Goal: Task Accomplishment & Management: Use online tool/utility

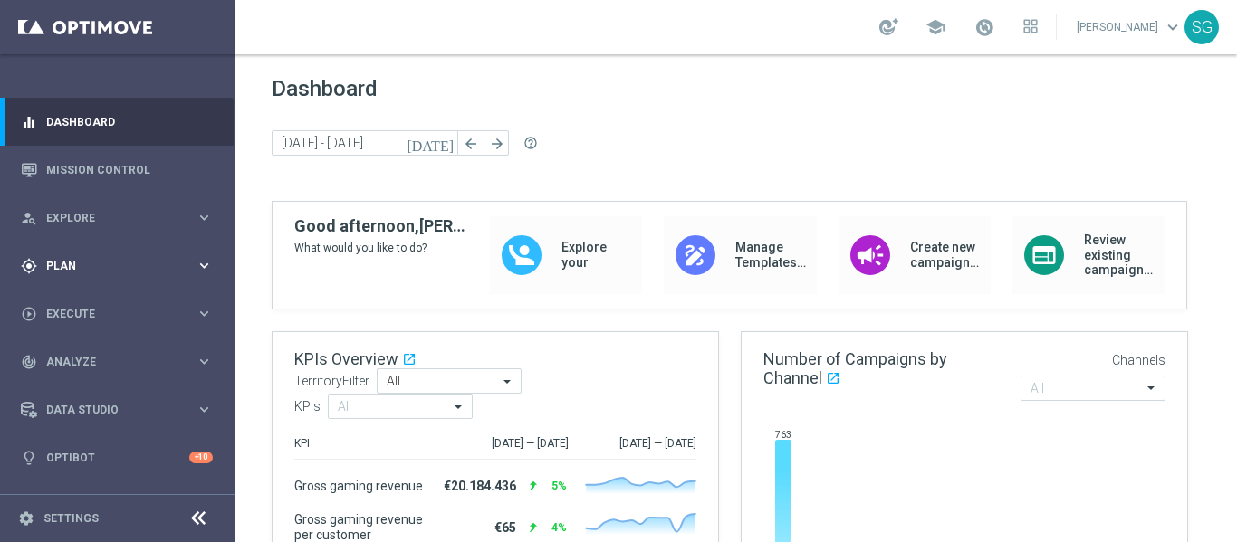
click at [111, 251] on div "gps_fixed Plan keyboard_arrow_right" at bounding box center [117, 266] width 234 height 48
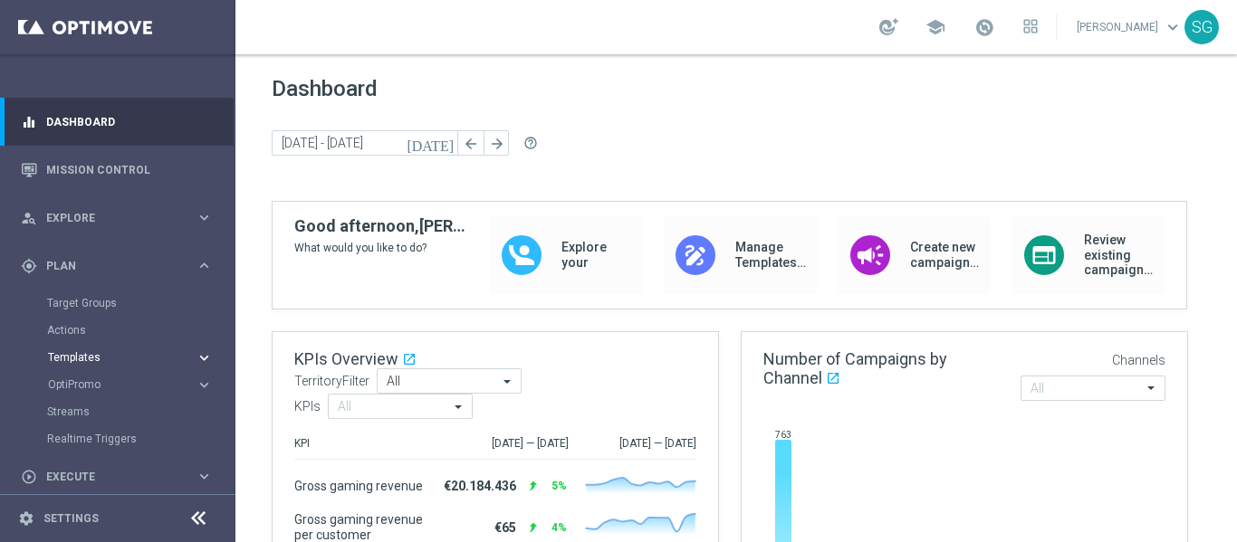
click at [80, 357] on span "Templates" at bounding box center [113, 357] width 130 height 11
click at [71, 388] on link "Optimail" at bounding box center [122, 385] width 132 height 14
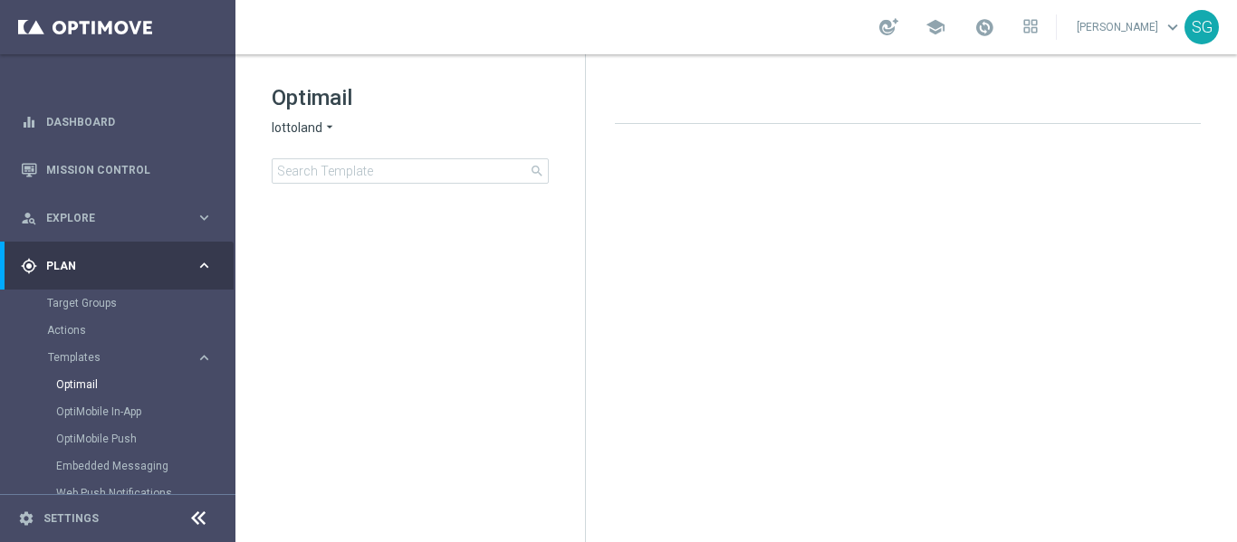
click at [197, 503] on footer "settings Settings" at bounding box center [117, 518] width 235 height 48
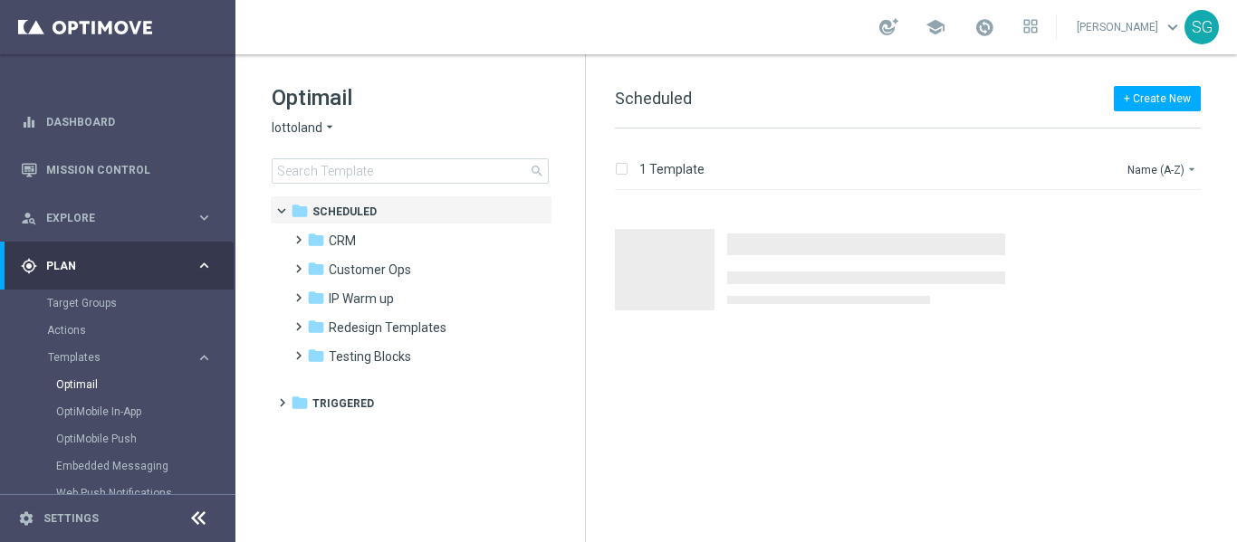
click at [197, 510] on icon at bounding box center [198, 519] width 22 height 22
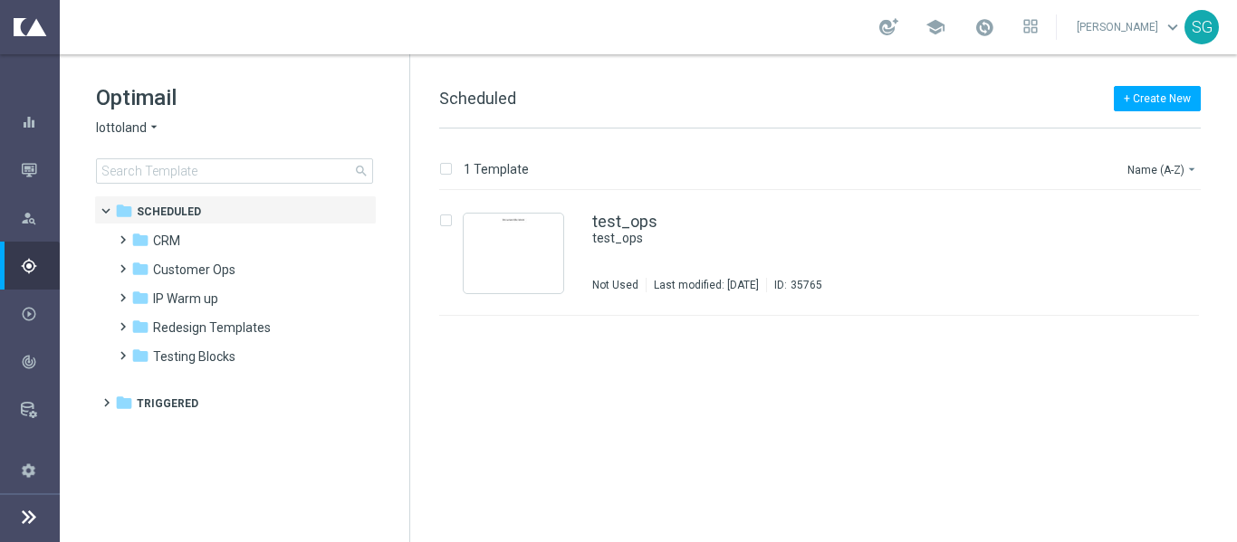
click at [136, 130] on span "lottoland" at bounding box center [121, 128] width 51 height 17
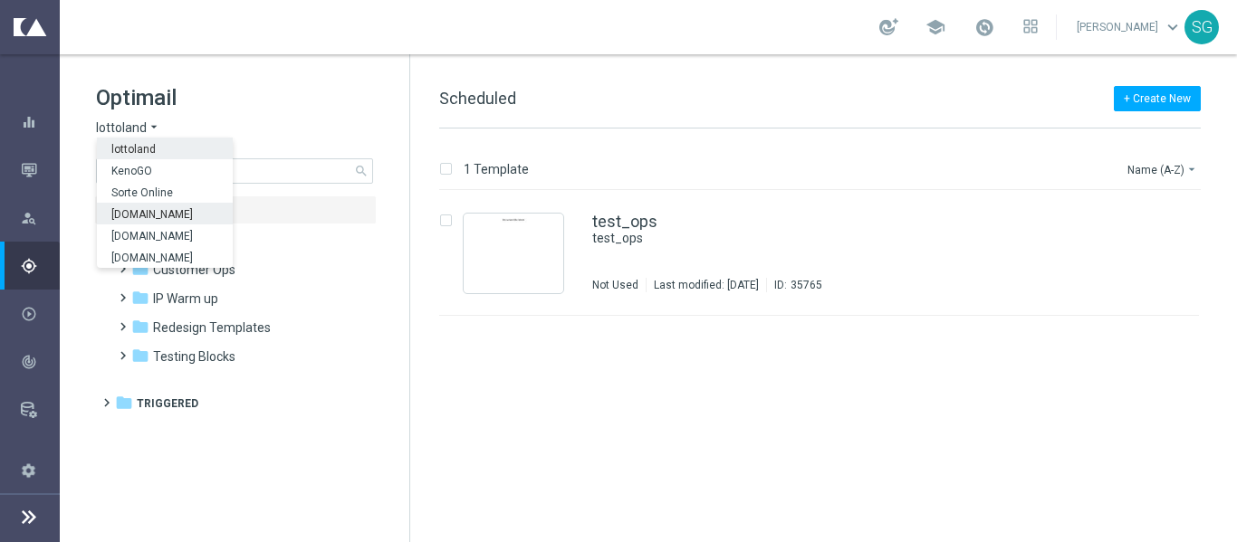
click at [0, 0] on span "[DOMAIN_NAME]" at bounding box center [0, 0] width 0 height 0
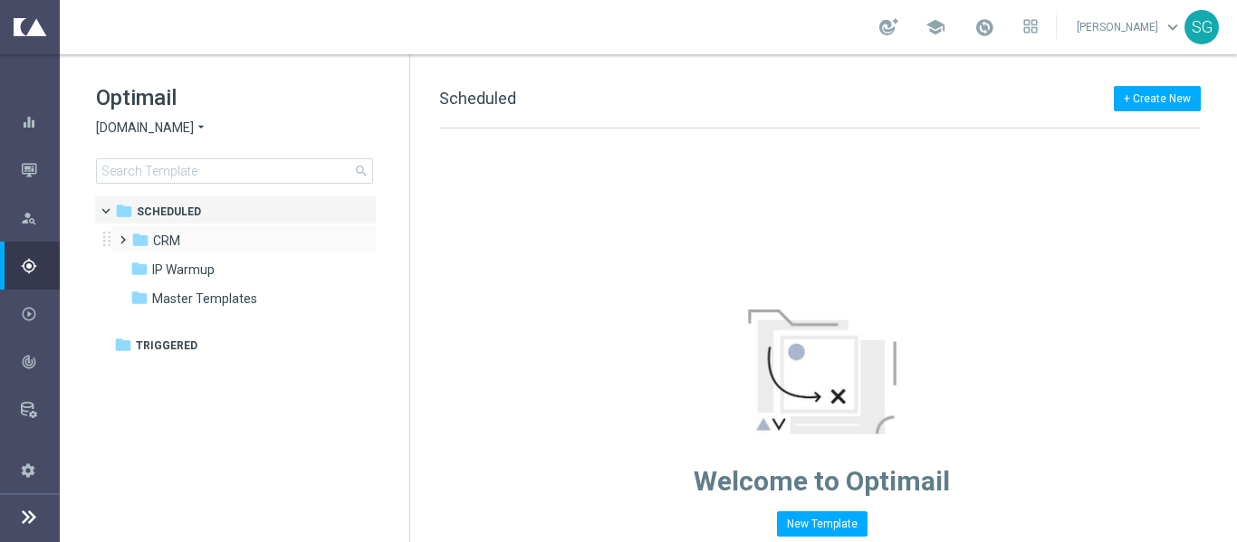
click at [123, 235] on span at bounding box center [119, 231] width 8 height 7
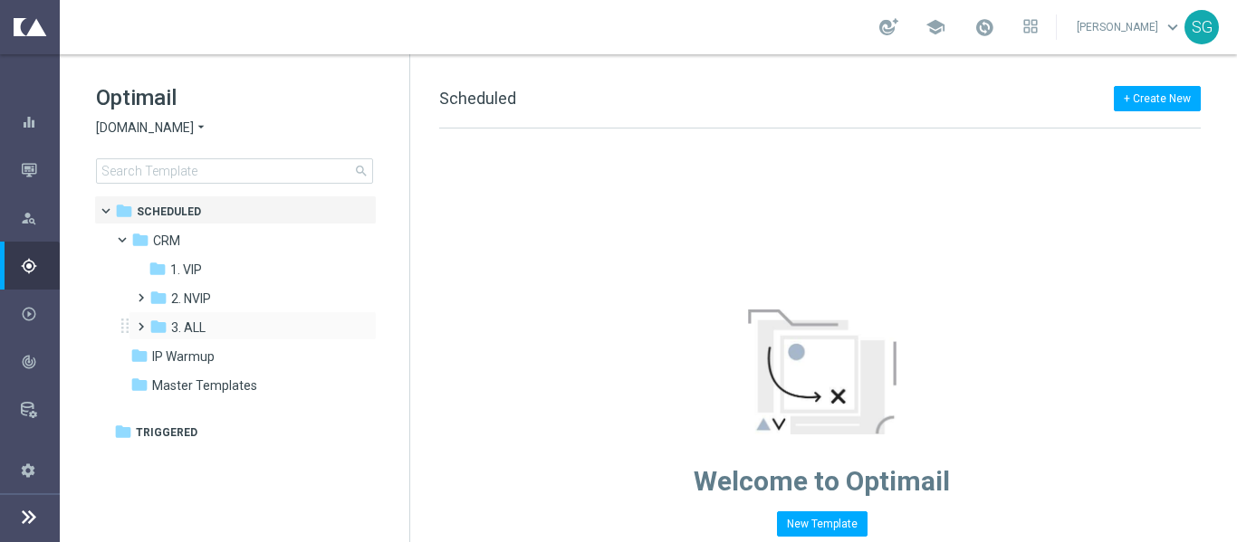
click at [141, 322] on span at bounding box center [137, 318] width 8 height 7
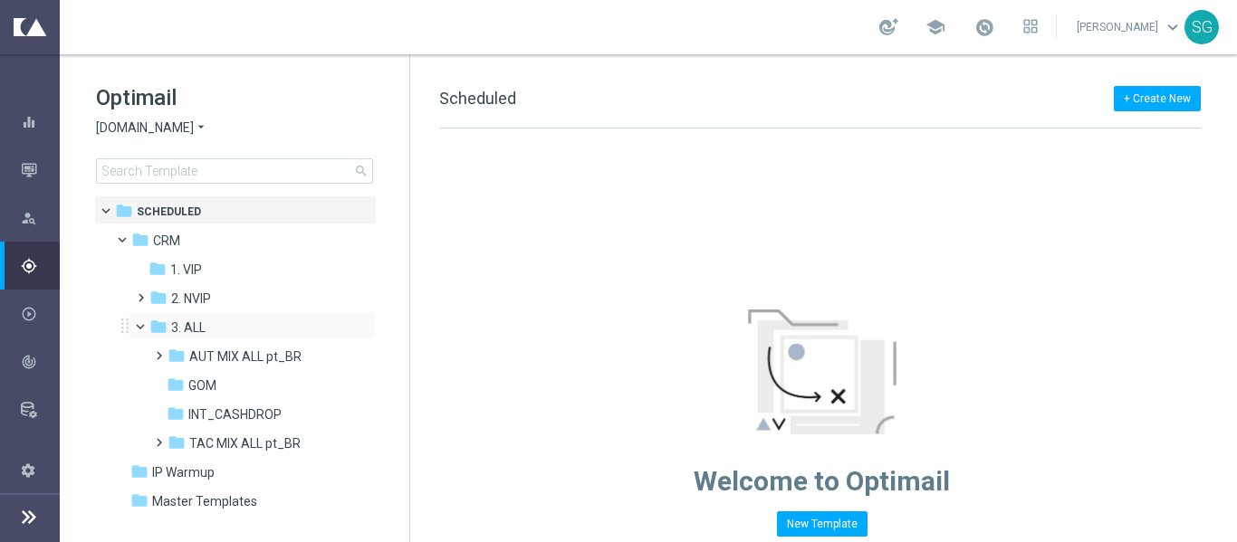
scroll to position [23, 0]
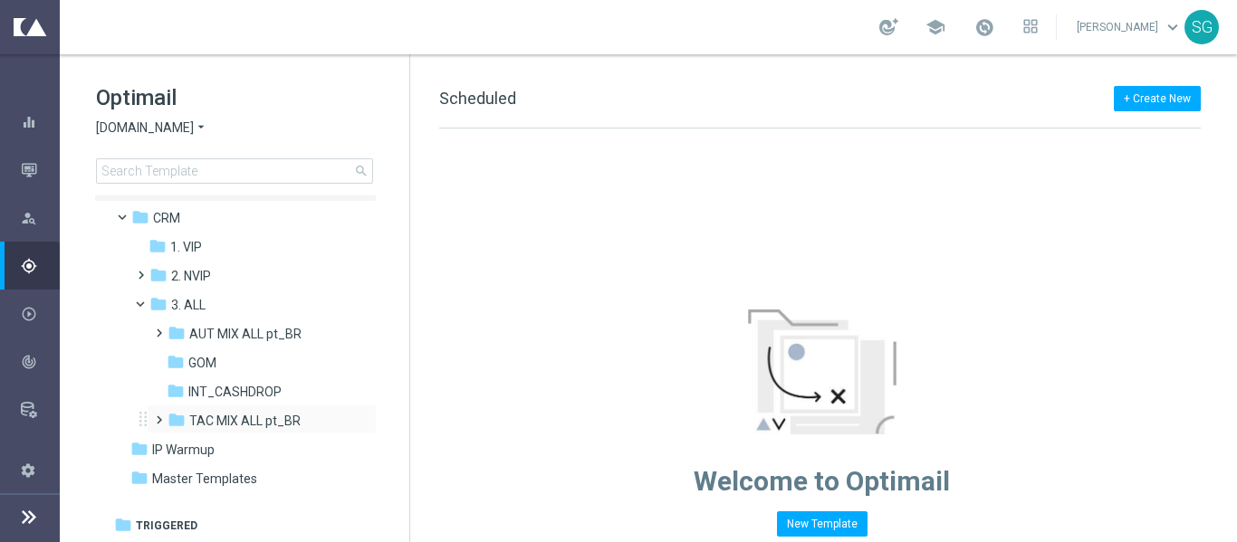
click at [160, 428] on span at bounding box center [159, 420] width 17 height 24
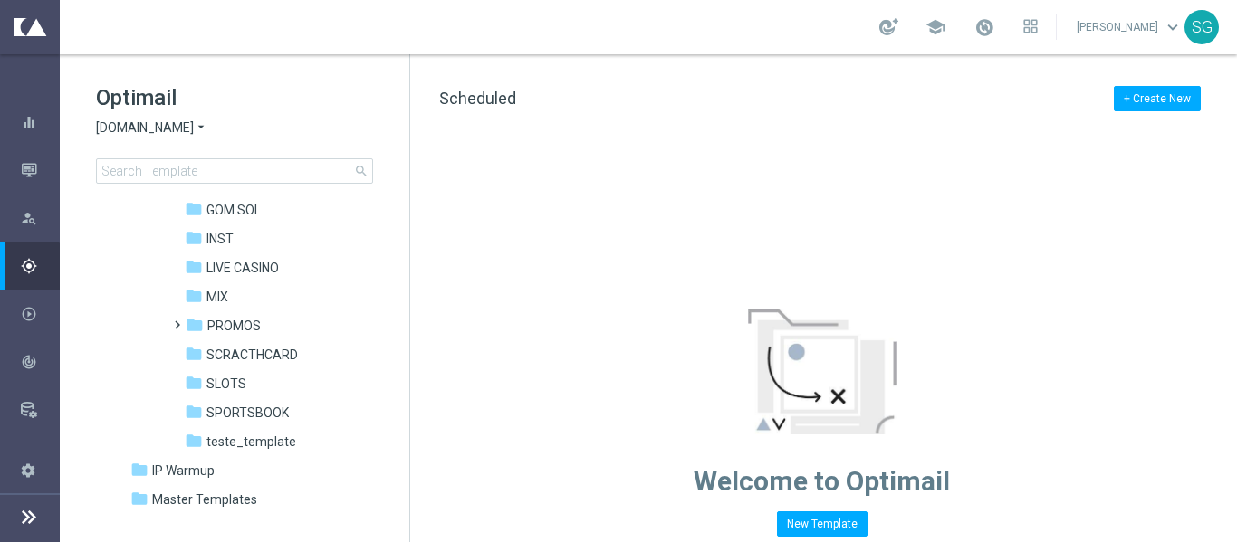
scroll to position [264, 0]
click at [228, 410] on span "SPORTSBOOK" at bounding box center [247, 412] width 82 height 16
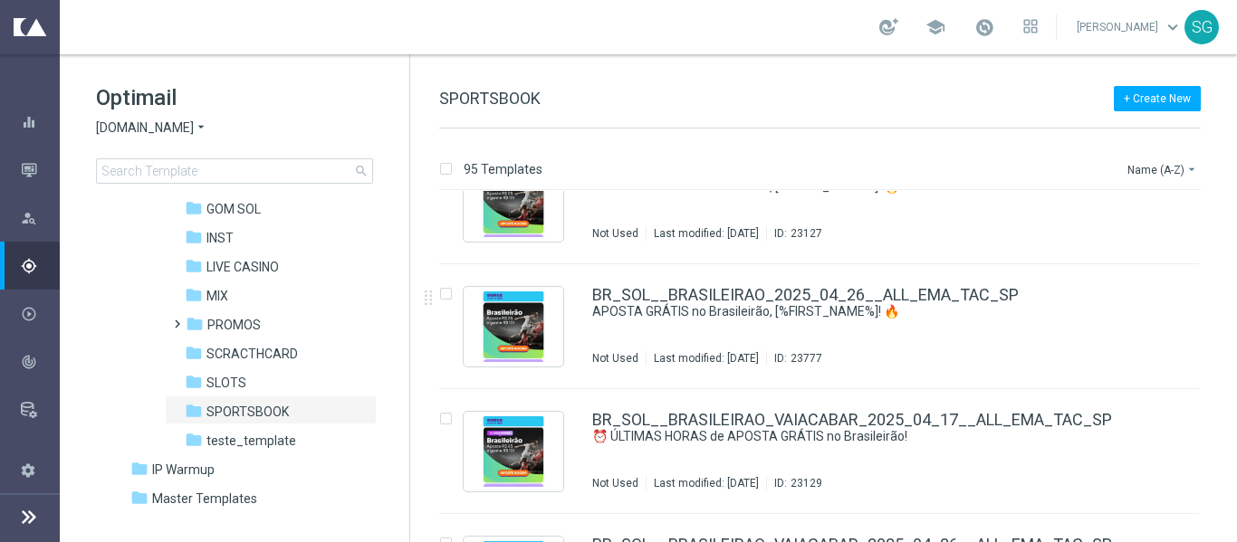
scroll to position [1493, 0]
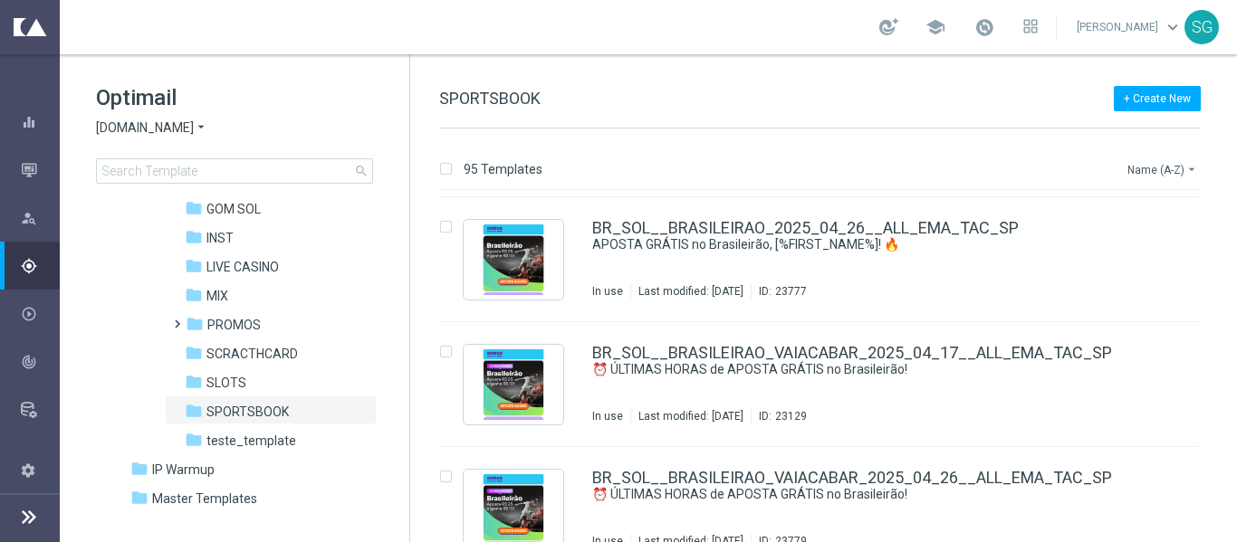
click at [1167, 172] on button "Name (A-Z) arrow_drop_down" at bounding box center [1163, 169] width 75 height 22
click at [1119, 249] on span "Date Modified (Newest)" at bounding box center [1130, 250] width 121 height 13
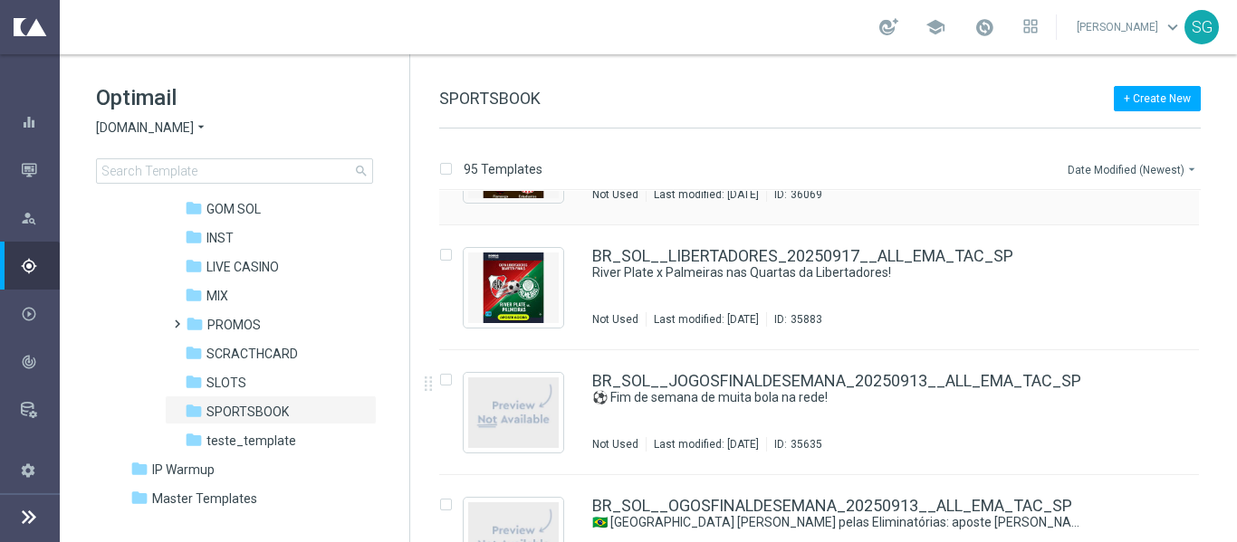
scroll to position [216, 0]
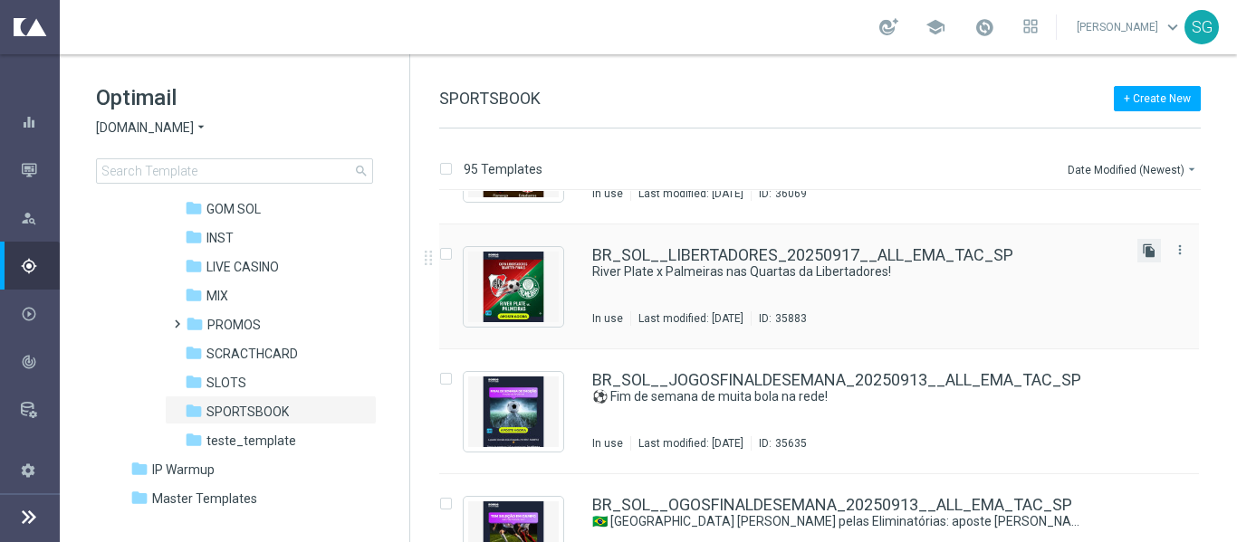
click at [1142, 254] on icon "file_copy" at bounding box center [1149, 251] width 14 height 14
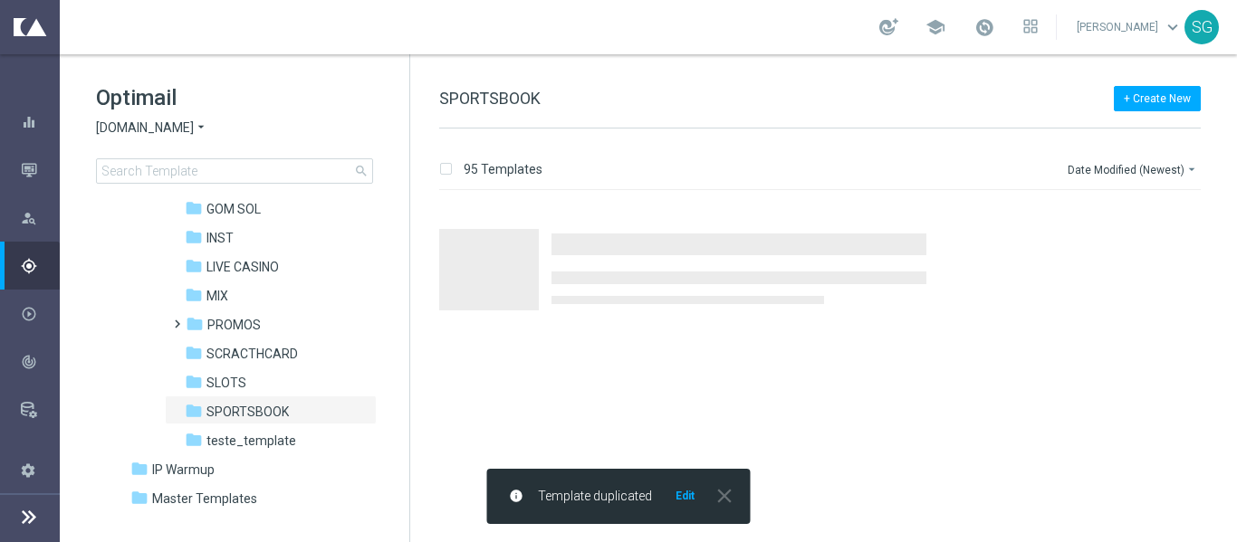
scroll to position [0, 0]
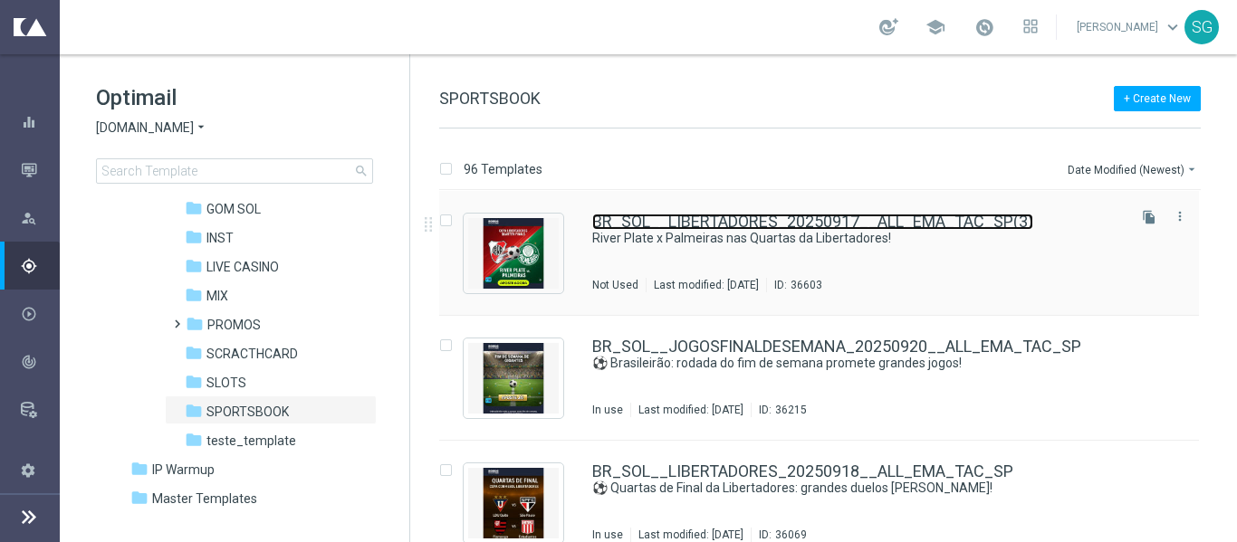
click at [701, 227] on link "BR_SOL__LIBERTADORES_20250917__ALL_EMA_TAC_SP(3)" at bounding box center [812, 222] width 441 height 16
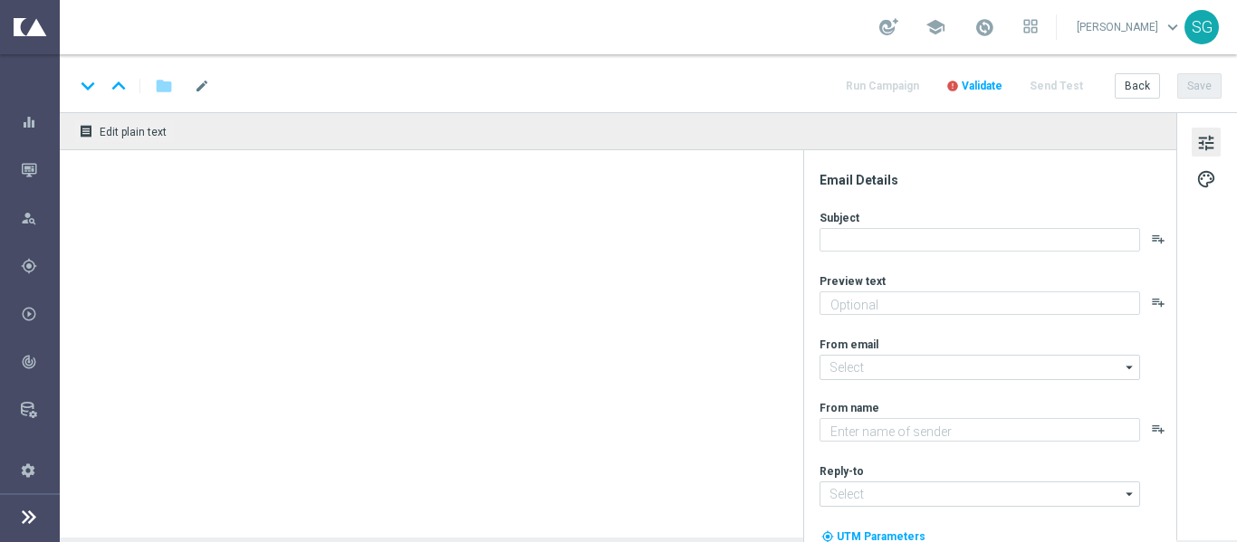
type textarea "A Batalha Começou, [%FIRST_NAME%]!"
type input "[EMAIL_ADDRESS][DOMAIN_NAME]"
type textarea "Sorte Online [PERSON_NAME]"
type input "[EMAIL_ADDRESS][DOMAIN_NAME]"
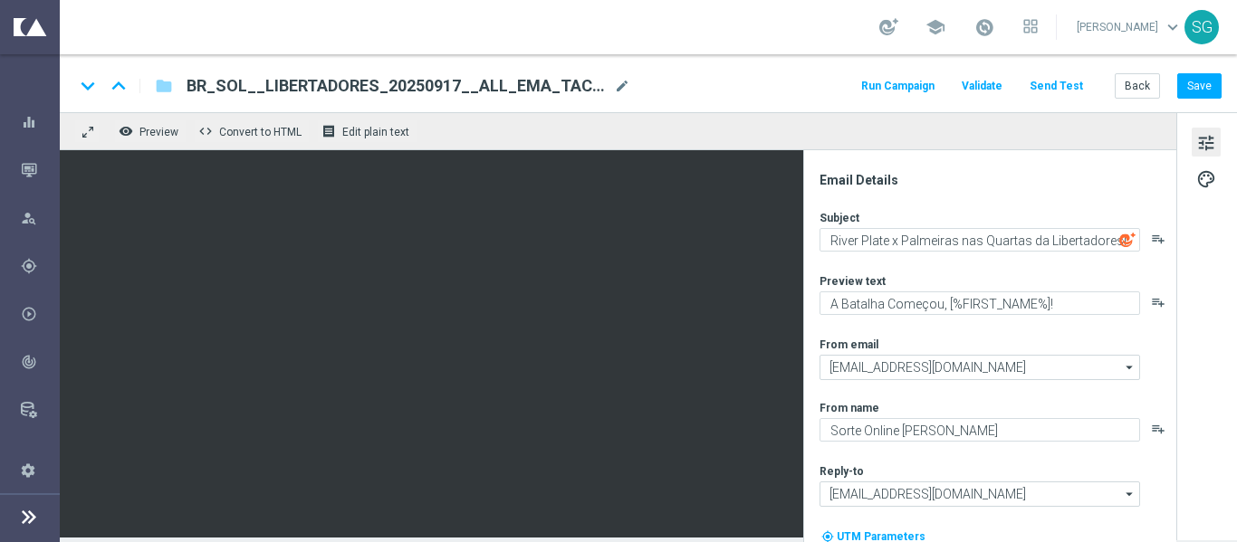
click at [427, 87] on span "BR_SOL__LIBERTADORES_20250917__ALL_EMA_TAC_SP(3)" at bounding box center [397, 86] width 420 height 22
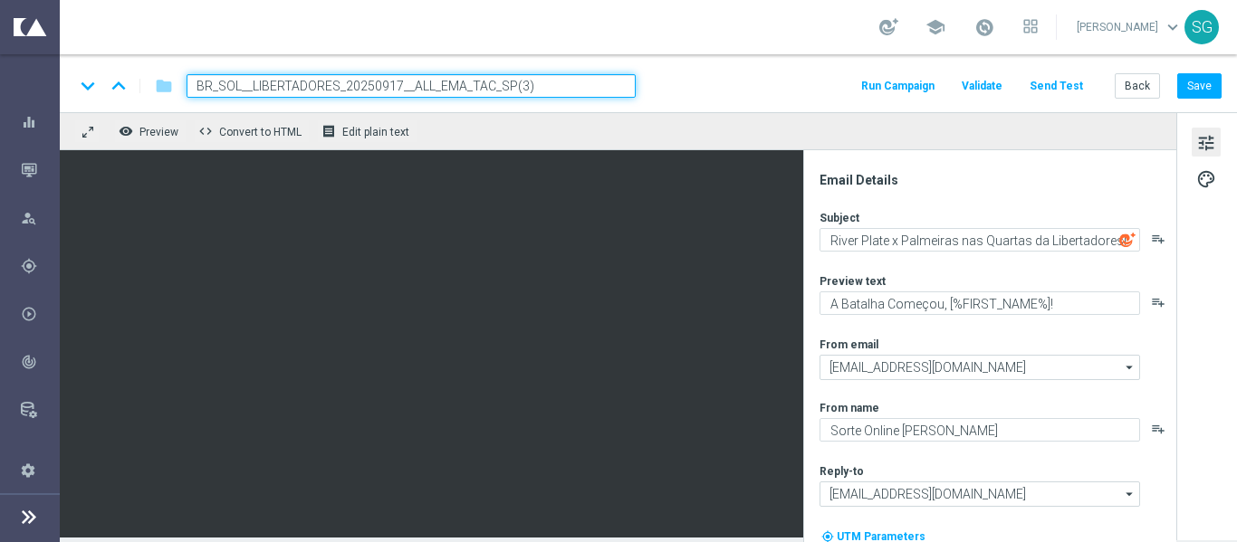
click at [402, 78] on input "BR_SOL__LIBERTADORES_20250917__ALL_EMA_TAC_SP(3)" at bounding box center [411, 86] width 449 height 24
click at [542, 97] on input "BR_SOL__LIBERTADORES_20250924__ALL_EMA_TAC_SP(3)" at bounding box center [411, 86] width 449 height 24
type input "BR_SOL__LIBERTADORES_20250924__ALL_EMA_TAC_SP"
click at [702, 78] on div "keyboard_arrow_down keyboard_arrow_up folder BR_SOL__LIBERTADORES_20250924__ALL…" at bounding box center [647, 86] width 1147 height 24
click at [607, 89] on input "BR_SOL__LIBERTADORES_20250924__ALL_EMA_TAC_SP" at bounding box center [411, 86] width 449 height 24
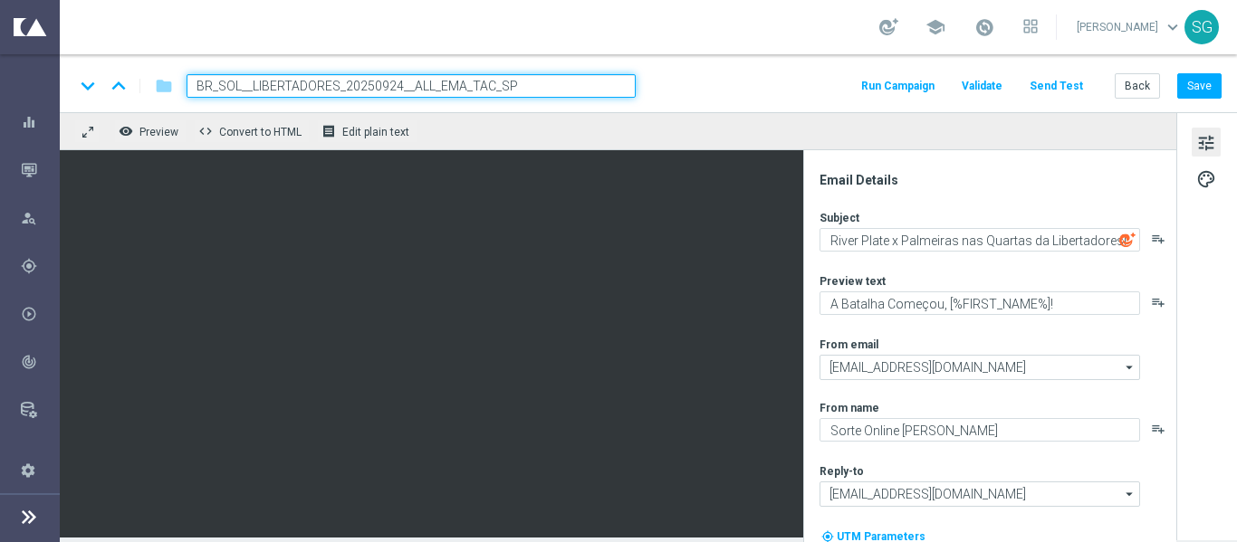
click at [607, 89] on input "BR_SOL__LIBERTADORES_20250924__ALL_EMA_TAC_SP" at bounding box center [411, 86] width 449 height 24
drag, startPoint x: 607, startPoint y: 89, endPoint x: 692, endPoint y: 73, distance: 86.5
click at [692, 73] on div "keyboard_arrow_down keyboard_arrow_up folder BR_SOL__LIBERTADORES_20250924__ALL…" at bounding box center [648, 83] width 1177 height 58
click at [613, 81] on input "BR_SOL__LIBERTADORES_20250924__ALL_EMA_TAC_SP" at bounding box center [411, 86] width 449 height 24
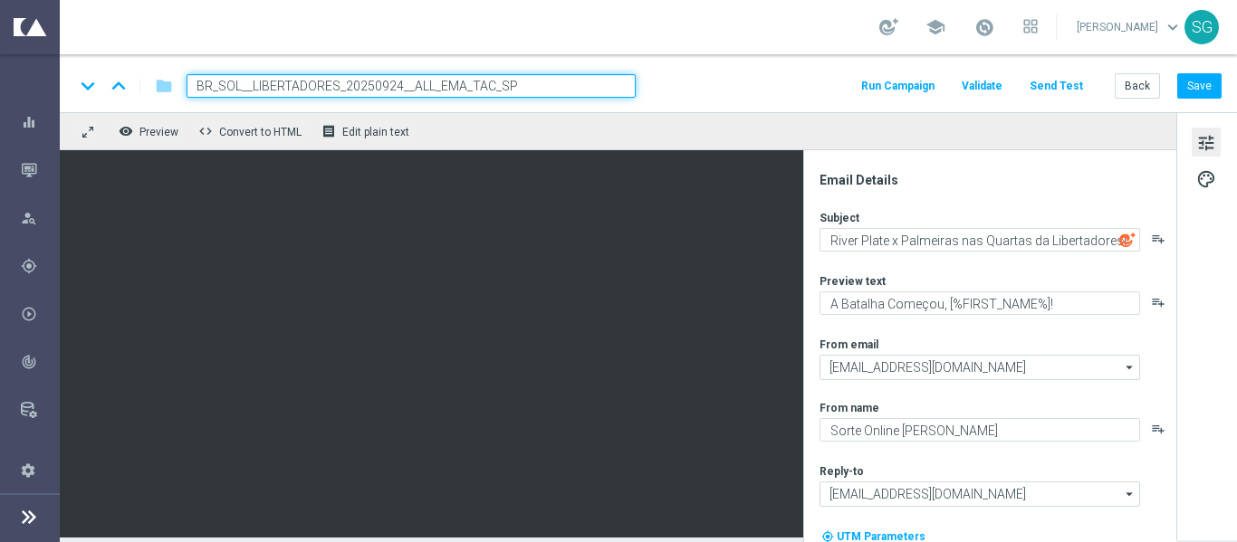
drag, startPoint x: 613, startPoint y: 81, endPoint x: 715, endPoint y: 88, distance: 102.6
click at [715, 88] on div "keyboard_arrow_down keyboard_arrow_up folder BR_SOL__LIBERTADORES_20250924__ALL…" at bounding box center [647, 86] width 1147 height 24
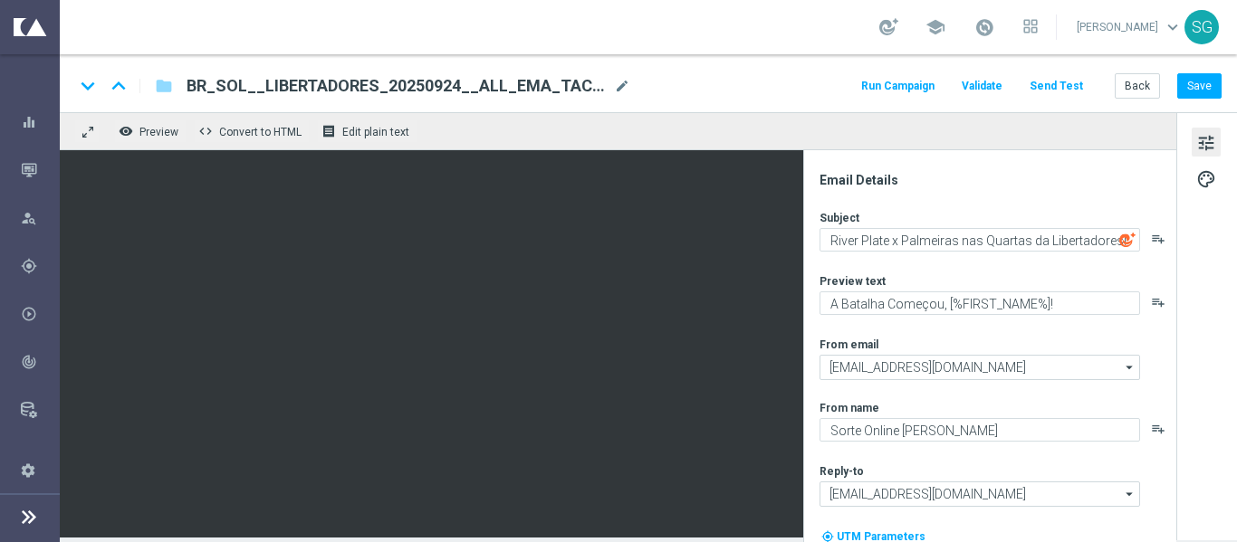
click at [715, 88] on div "keyboard_arrow_down keyboard_arrow_up folder BR_SOL__LIBERTADORES_20250924__ALL…" at bounding box center [647, 86] width 1147 height 24
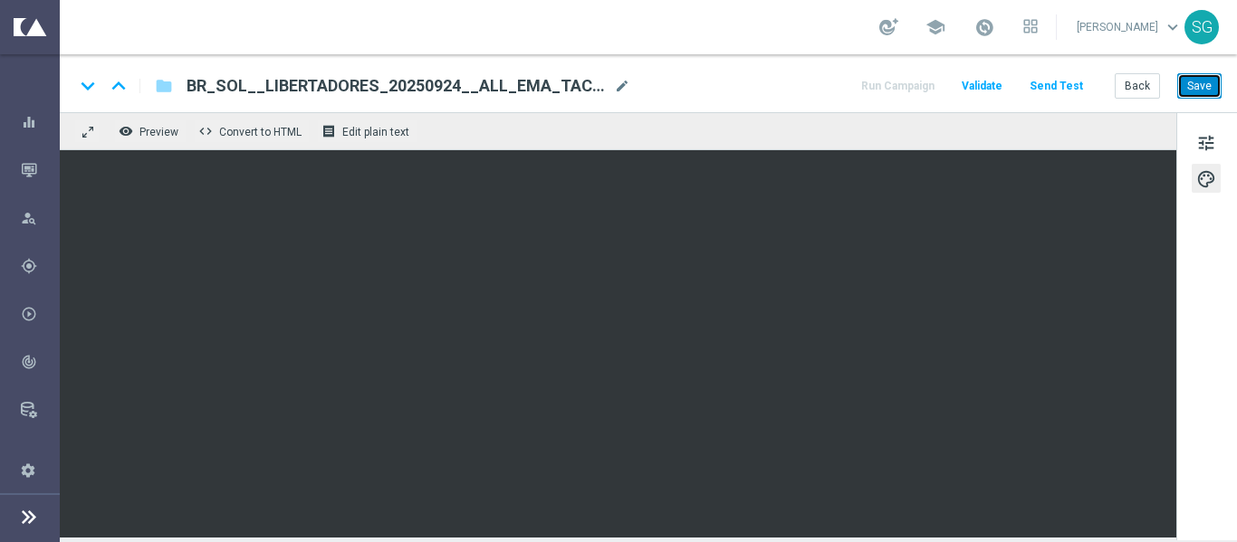
click at [1195, 91] on button "Save" at bounding box center [1199, 85] width 44 height 25
click at [759, 133] on div "remove_red_eye Preview code Convert to HTML receipt Edit plain text" at bounding box center [618, 131] width 1117 height 38
click at [1194, 83] on button "Save" at bounding box center [1199, 85] width 44 height 25
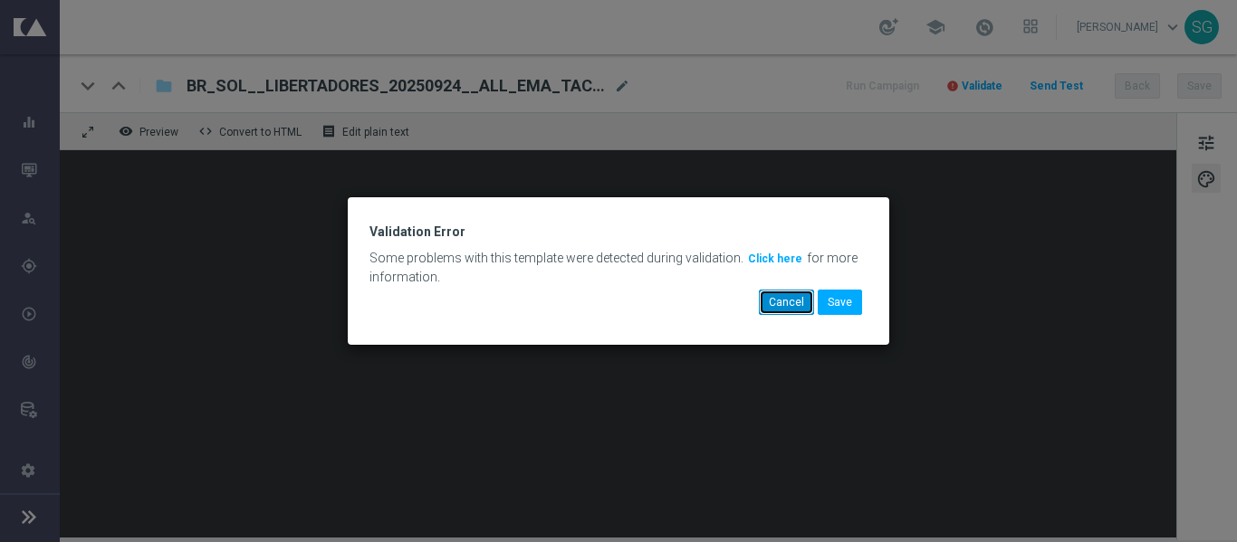
click at [791, 305] on button "Cancel" at bounding box center [786, 302] width 55 height 25
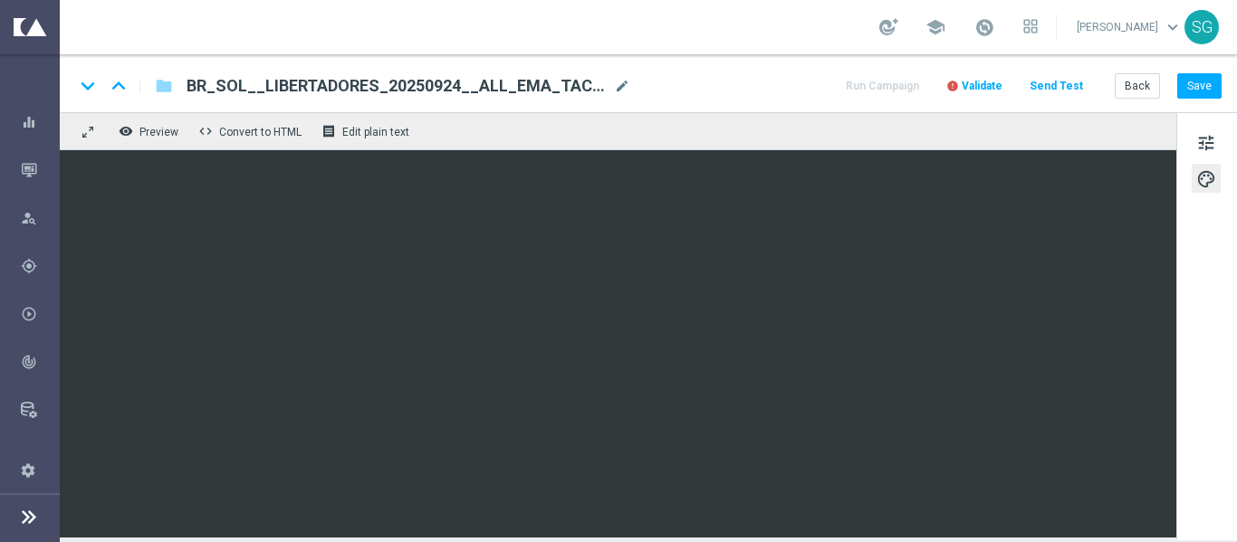
click at [973, 87] on span "Validate" at bounding box center [982, 86] width 41 height 13
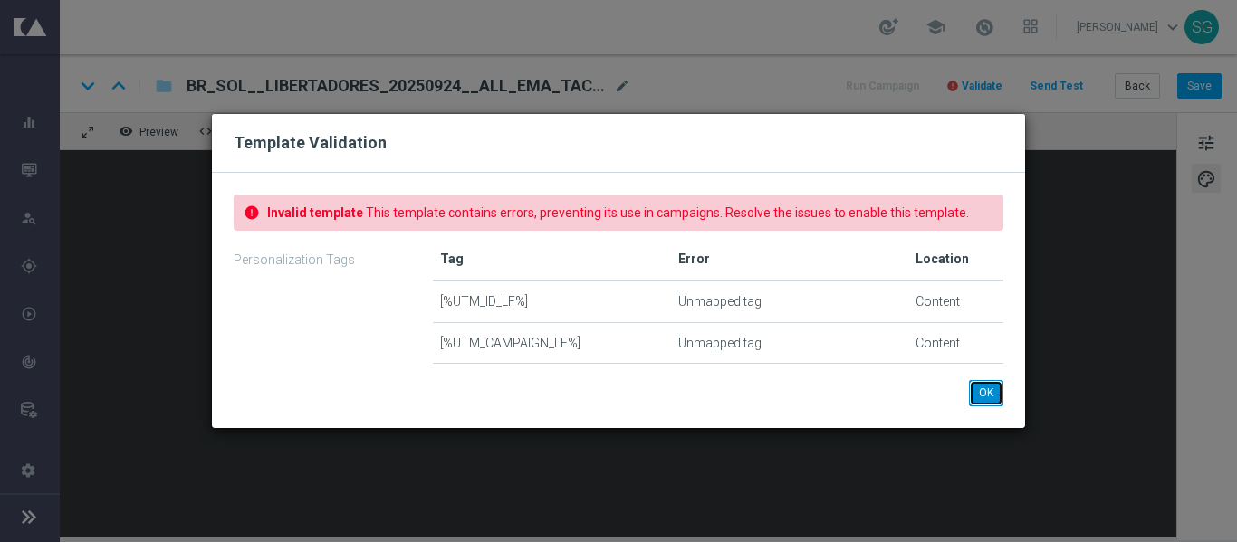
click at [984, 398] on button "OK" at bounding box center [986, 392] width 34 height 25
